Goal: Information Seeking & Learning: Learn about a topic

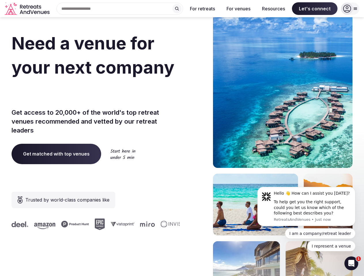
click at [182, 138] on div "Need a venue for your next company offsite? Get access to 20,000+ of the world'…" at bounding box center [182, 172] width 341 height 347
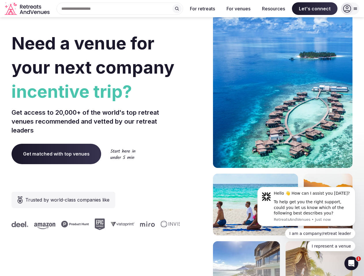
click at [120, 9] on div "Search Popular Destinations [GEOGRAPHIC_DATA], [GEOGRAPHIC_DATA] [GEOGRAPHIC_DA…" at bounding box center [117, 9] width 131 height 12
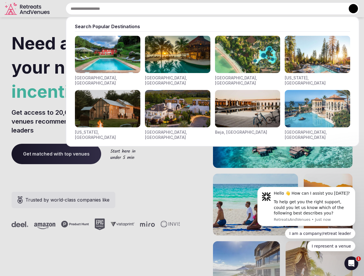
click at [177, 9] on input "text" at bounding box center [212, 9] width 293 height 12
click at [202, 9] on input "text" at bounding box center [212, 9] width 293 height 12
click at [238, 9] on input "text" at bounding box center [212, 9] width 293 height 12
click at [273, 9] on input "text" at bounding box center [212, 9] width 293 height 12
click at [314, 9] on input "text" at bounding box center [212, 9] width 293 height 12
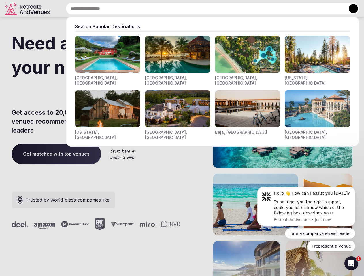
click at [350, 9] on button at bounding box center [352, 8] width 9 height 9
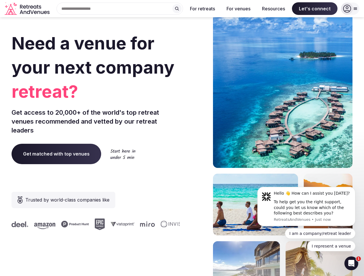
click at [306, 207] on div "To help get you the right support, could you let us know which of the following…" at bounding box center [312, 208] width 77 height 17
